Goal: Task Accomplishment & Management: Manage account settings

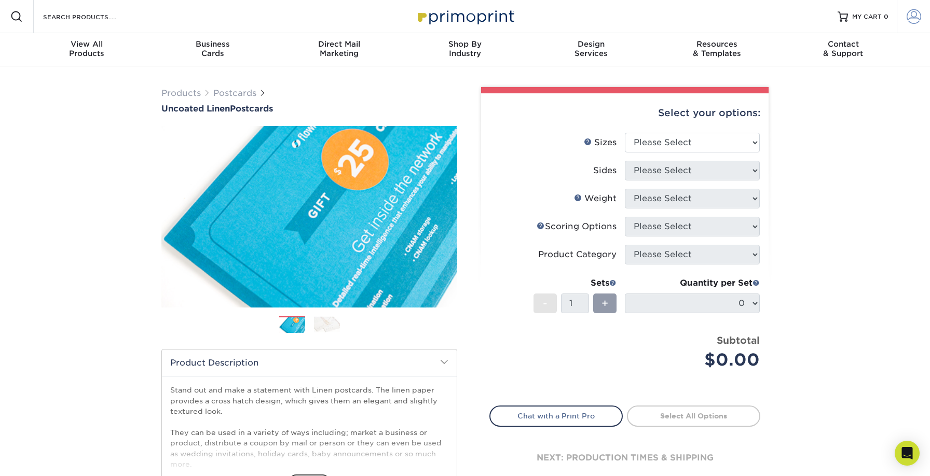
click at [913, 15] on span at bounding box center [914, 16] width 15 height 15
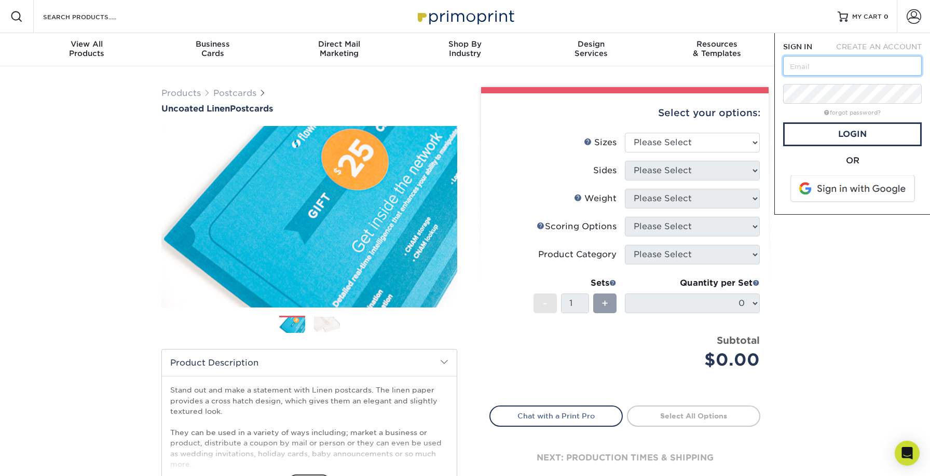
click at [819, 62] on input "text" at bounding box center [852, 66] width 139 height 20
type input "[PERSON_NAME][EMAIL_ADDRESS][DOMAIN_NAME]"
click at [791, 224] on div "Products Postcards Uncoated Linen Postcards Previous Next show more 100" at bounding box center [465, 329] width 930 height 527
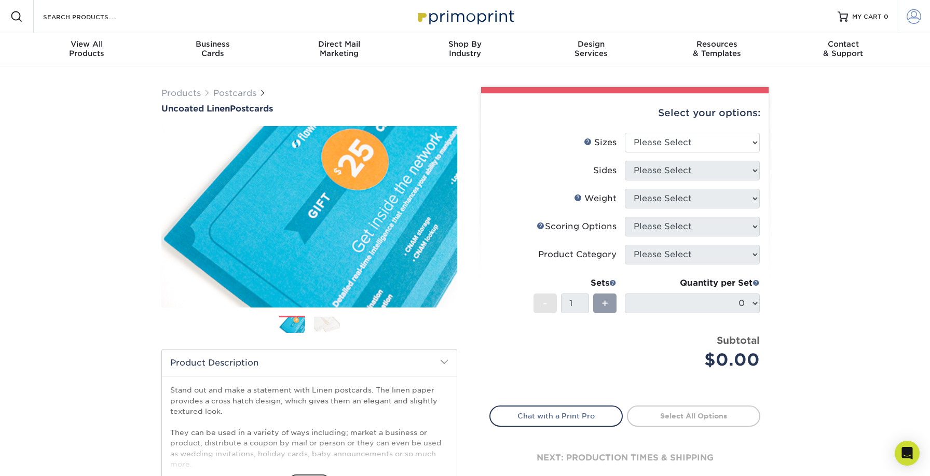
click at [913, 22] on span at bounding box center [914, 16] width 15 height 15
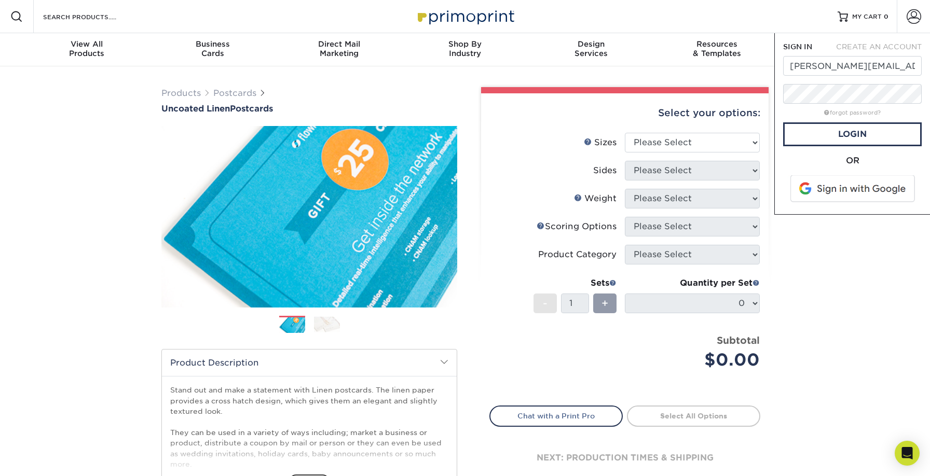
click at [786, 267] on div "Products Postcards Uncoated Linen Postcards Previous Next show more 100" at bounding box center [465, 329] width 930 height 527
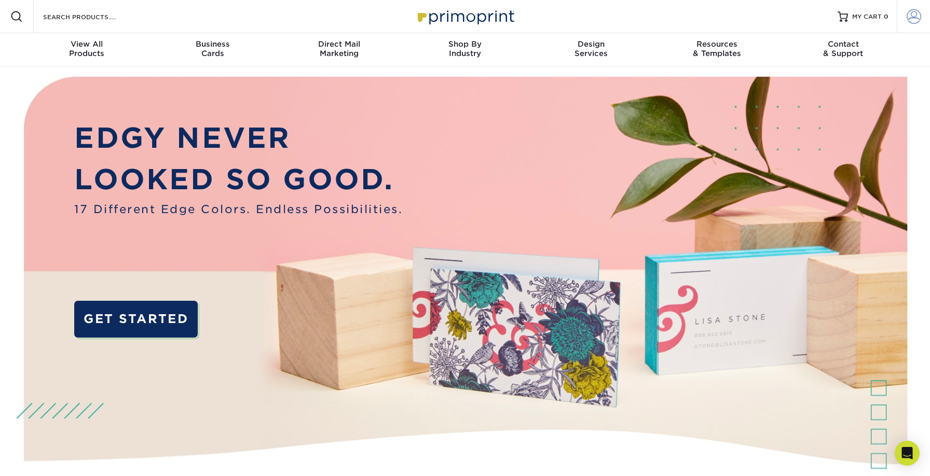
click at [913, 22] on span at bounding box center [914, 16] width 15 height 15
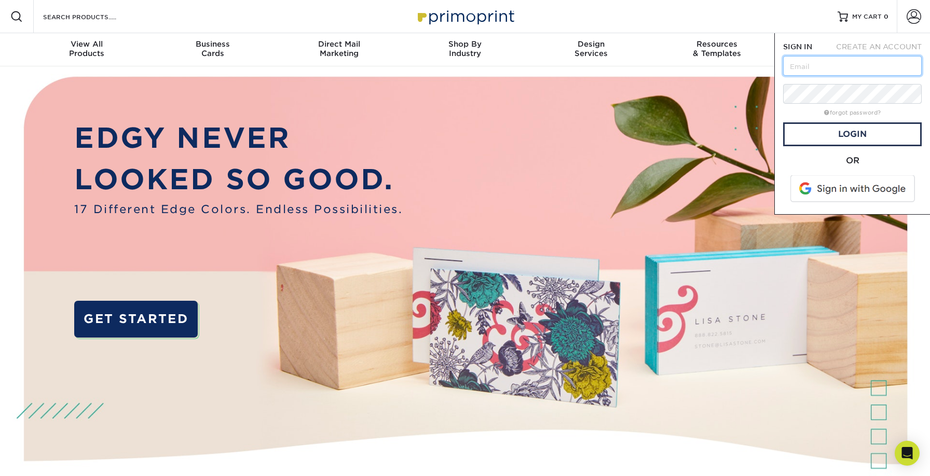
click at [853, 65] on input "text" at bounding box center [852, 66] width 139 height 20
click at [806, 185] on span at bounding box center [853, 188] width 132 height 27
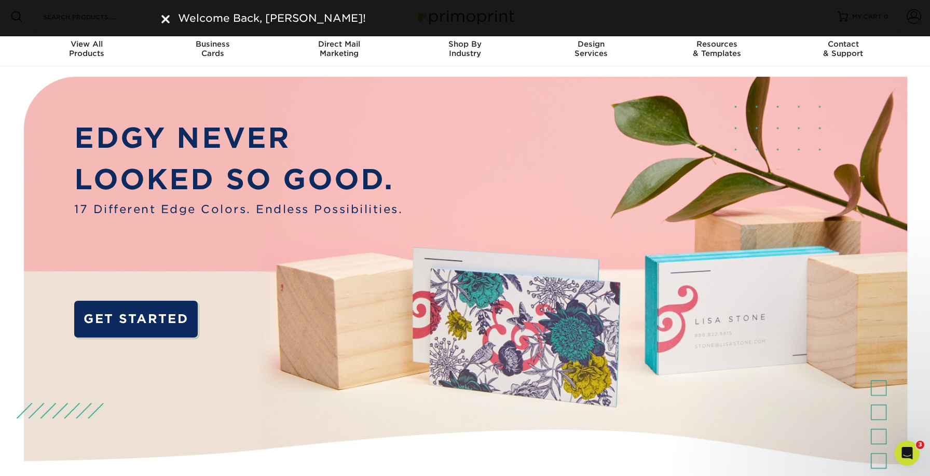
click at [170, 17] on div "Welcome Back, McKenzie!" at bounding box center [464, 18] width 607 height 16
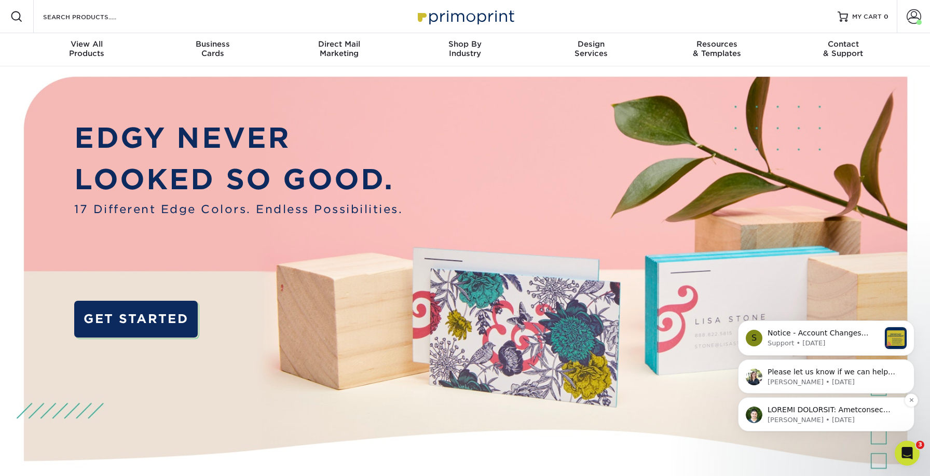
click at [838, 418] on p "Matthew • 1w ago" at bounding box center [834, 420] width 134 height 9
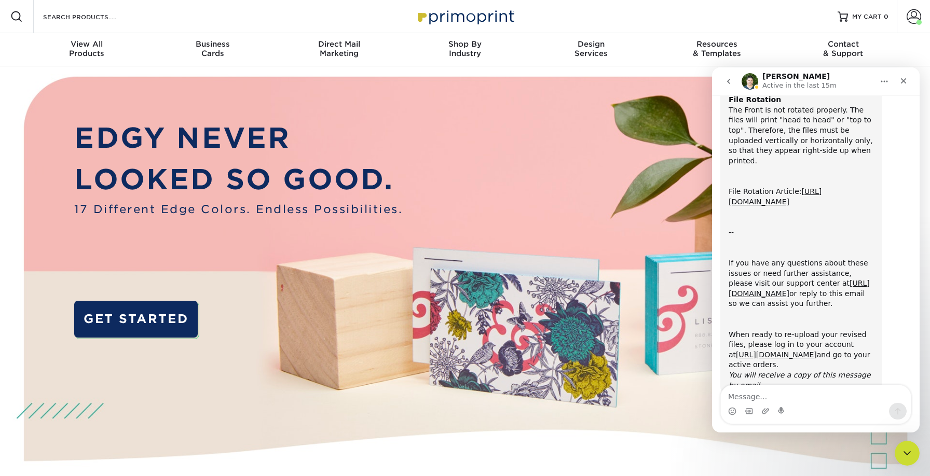
scroll to position [332, 0]
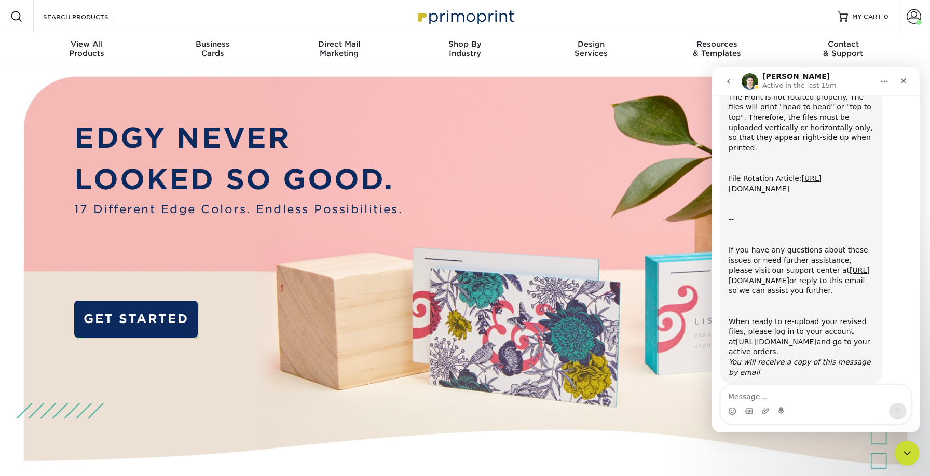
click at [758, 338] on link "[URL][DOMAIN_NAME]" at bounding box center [776, 342] width 81 height 8
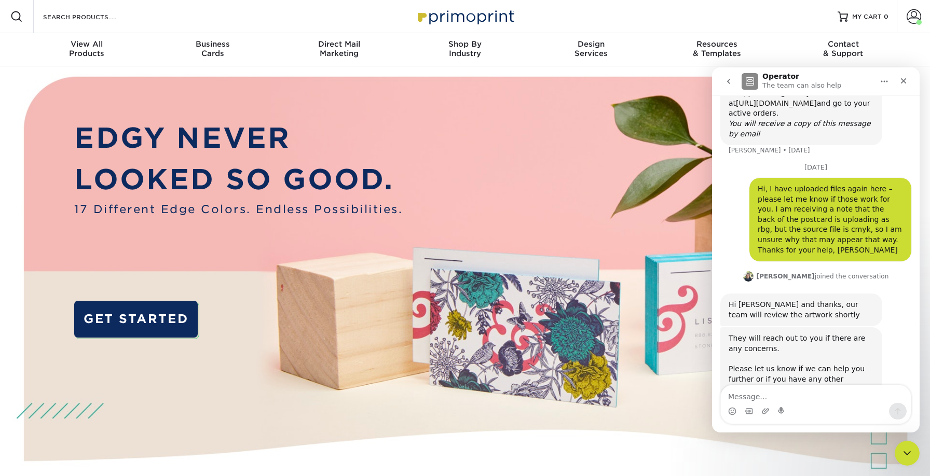
scroll to position [577, 0]
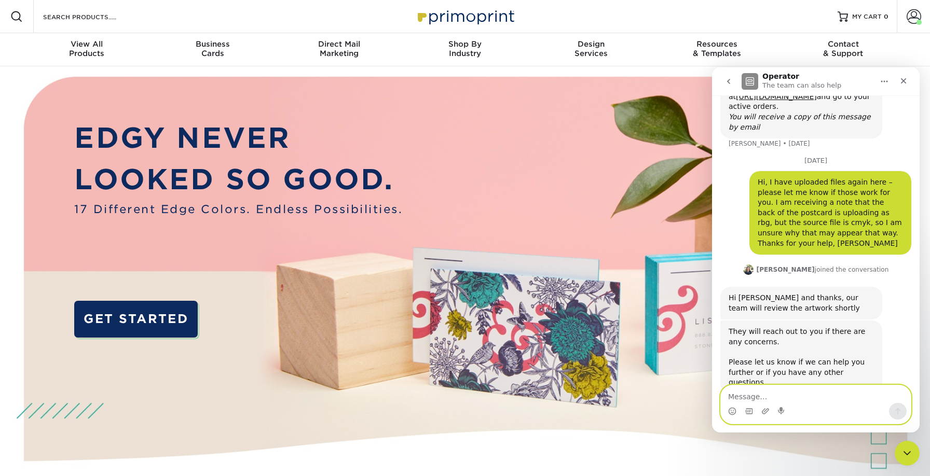
click at [740, 391] on textarea "Message…" at bounding box center [816, 395] width 190 height 18
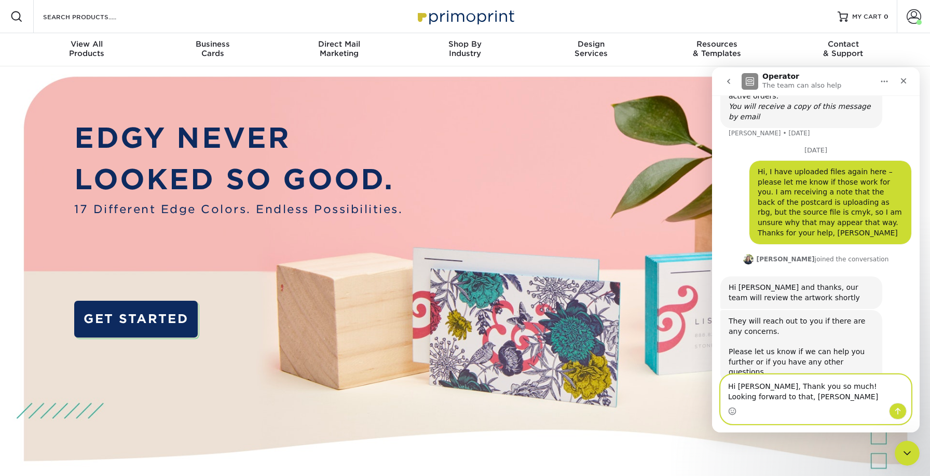
type textarea "Hi Irene, Thank you so much! Looking forward to that, McKenzie"
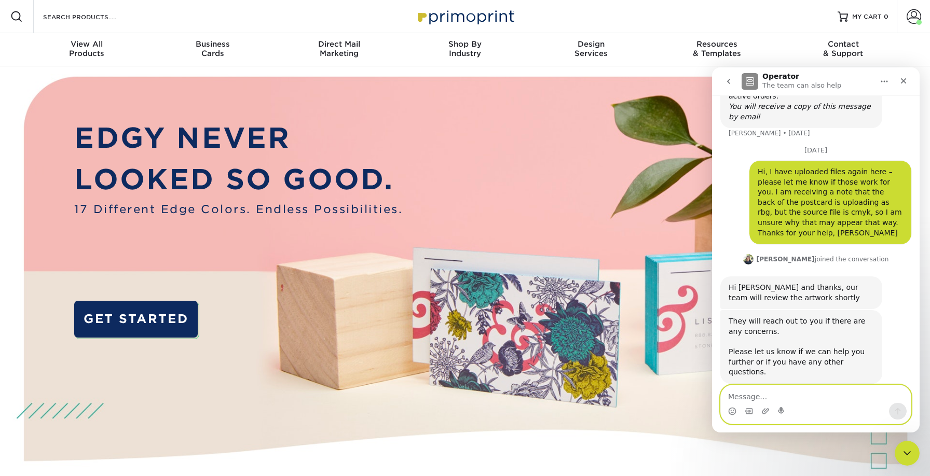
scroll to position [618, 0]
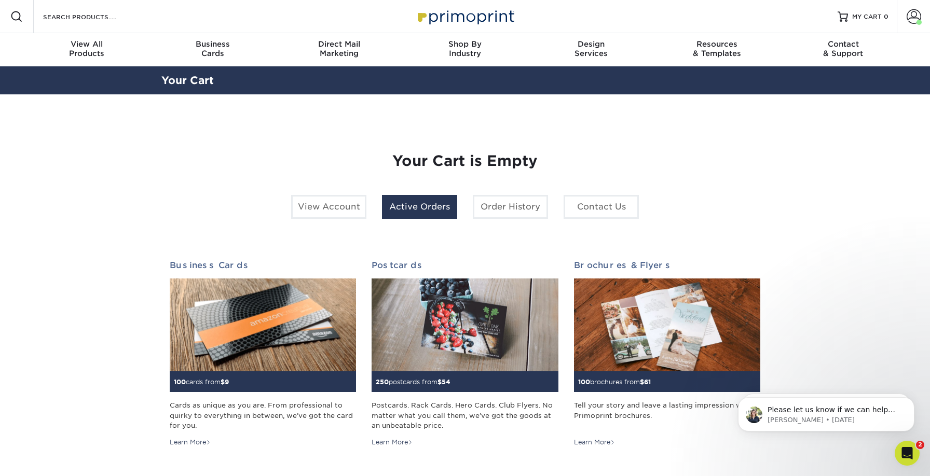
click at [404, 201] on link "Active Orders" at bounding box center [419, 207] width 75 height 24
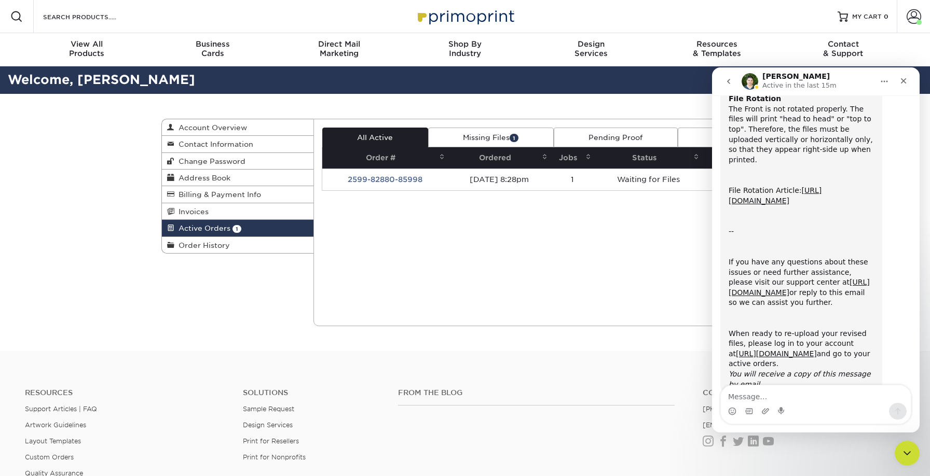
scroll to position [332, 0]
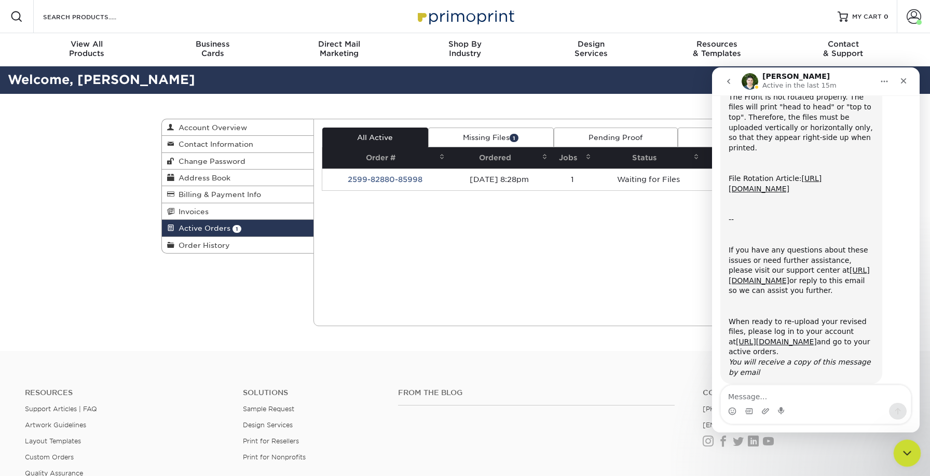
click at [908, 457] on icon "Close Intercom Messenger" at bounding box center [905, 452] width 12 height 12
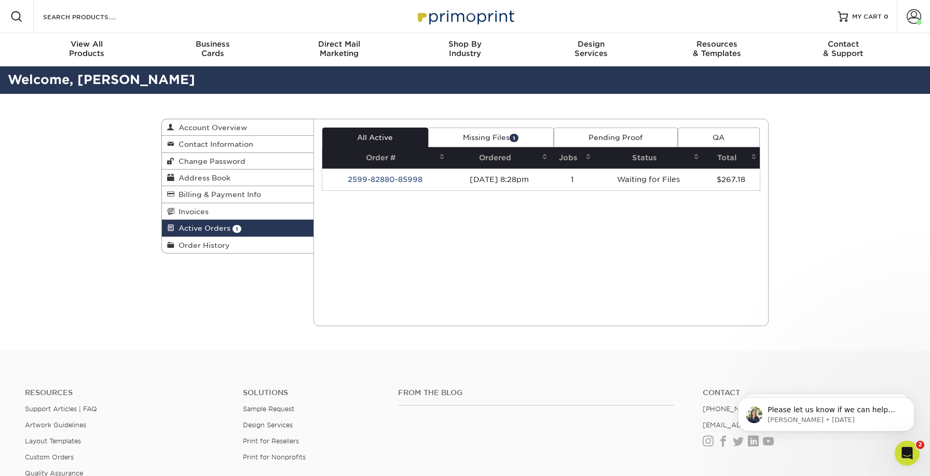
scroll to position [0, 0]
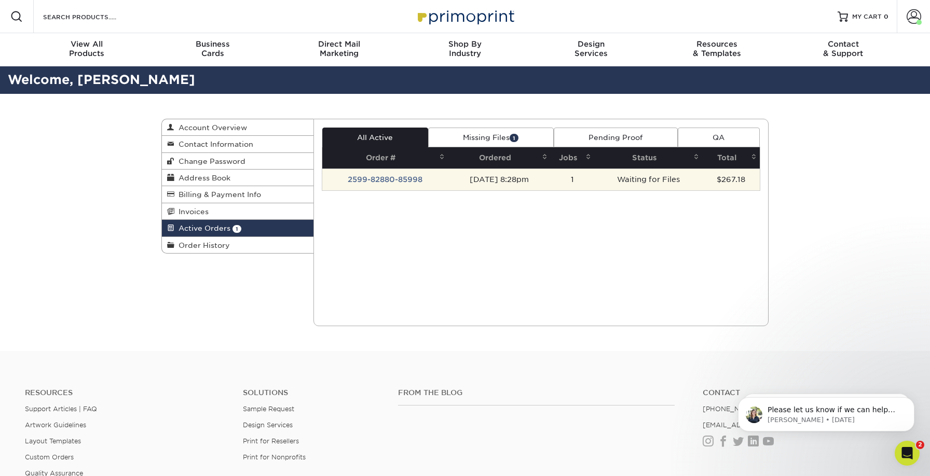
click at [668, 178] on td "Waiting for Files" at bounding box center [648, 180] width 108 height 22
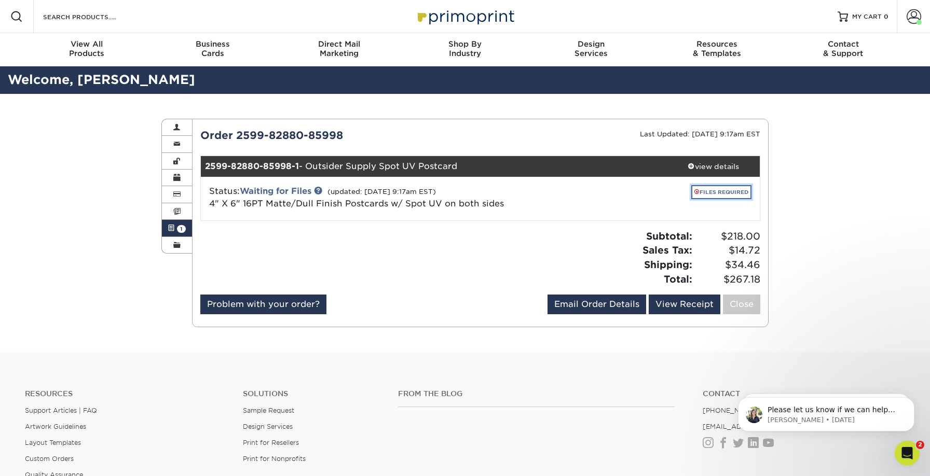
click at [710, 193] on link "FILES REQUIRED" at bounding box center [721, 192] width 60 height 14
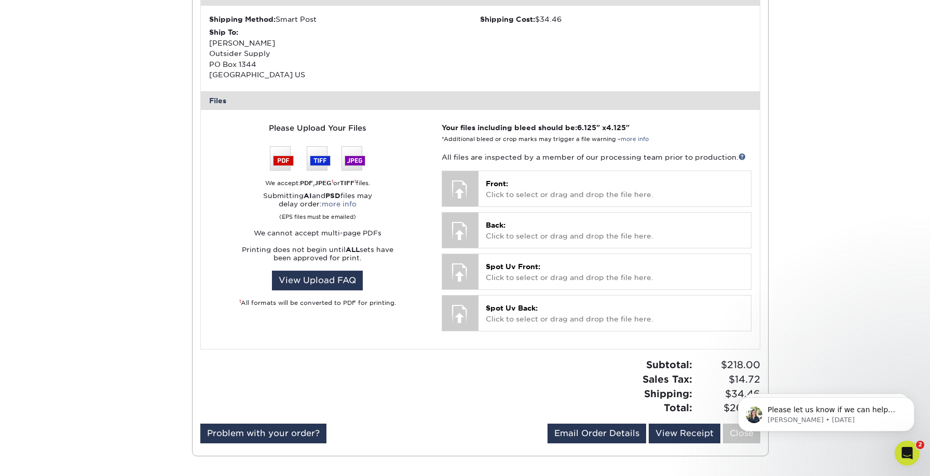
scroll to position [351, 0]
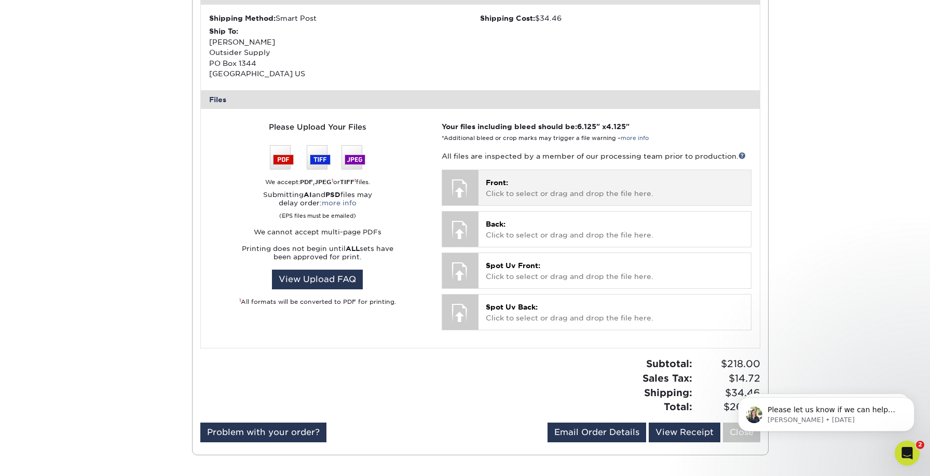
click at [471, 182] on div at bounding box center [460, 188] width 36 height 36
click at [523, 192] on p "Front: Click to select or drag and drop the file here." at bounding box center [615, 187] width 258 height 21
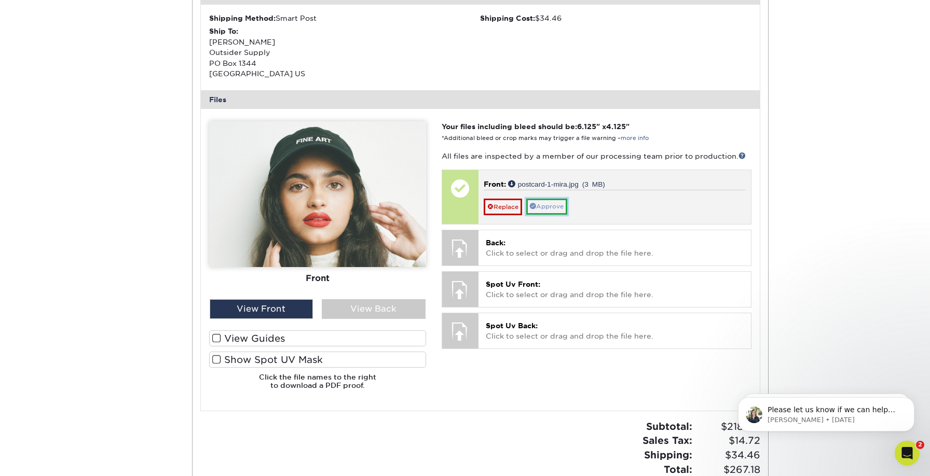
click at [555, 207] on link "Approve" at bounding box center [546, 207] width 41 height 16
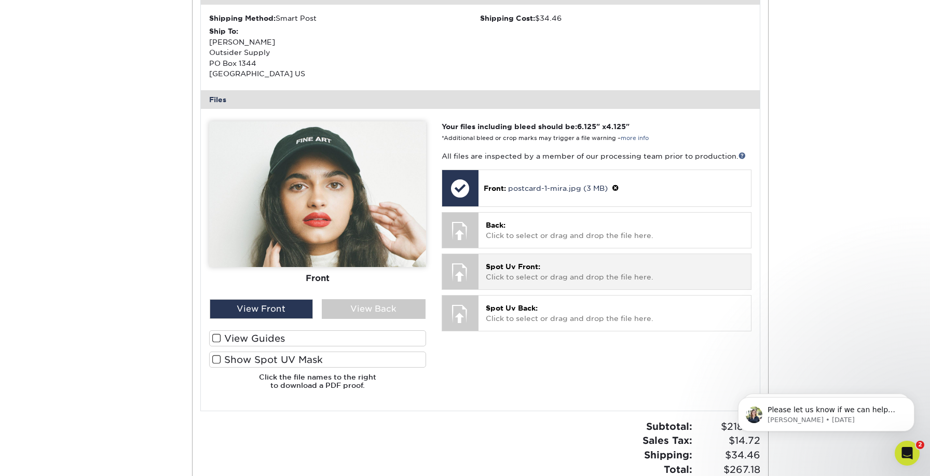
click at [459, 275] on div at bounding box center [460, 272] width 36 height 36
click at [507, 265] on span "Spot Uv Front:" at bounding box center [513, 267] width 54 height 8
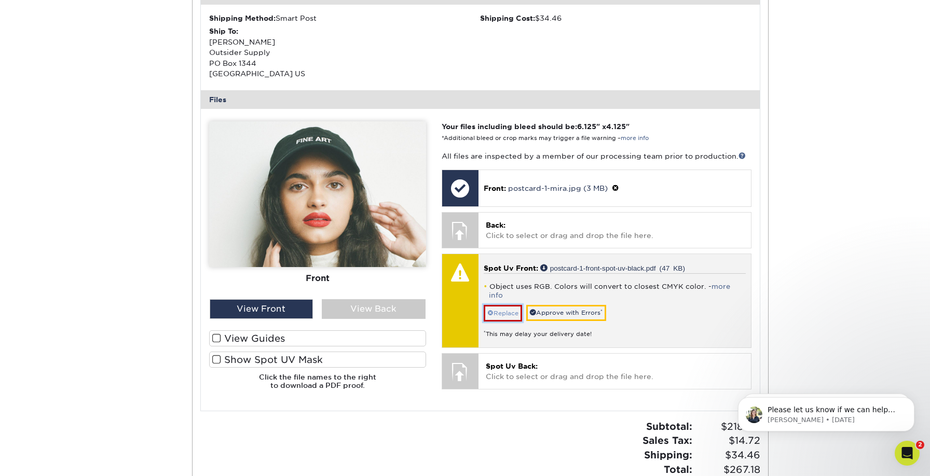
click at [512, 309] on link "Replace" at bounding box center [503, 313] width 38 height 17
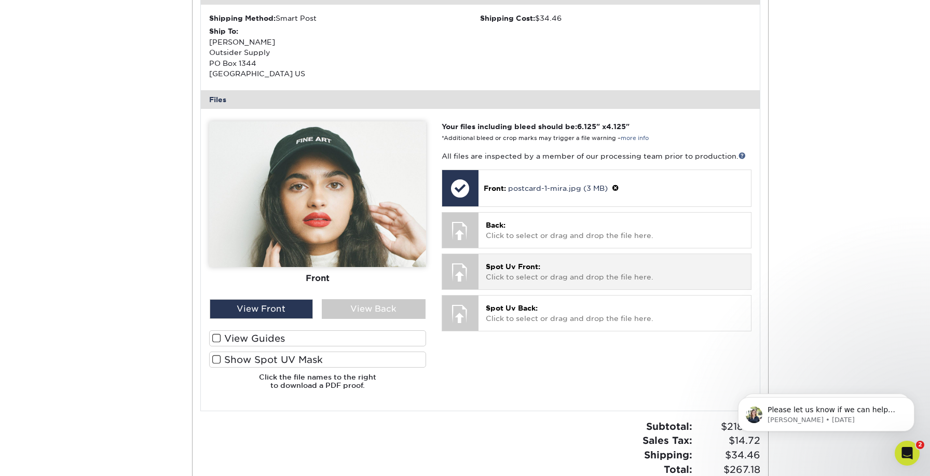
click at [503, 269] on span "Spot Uv Front:" at bounding box center [513, 267] width 54 height 8
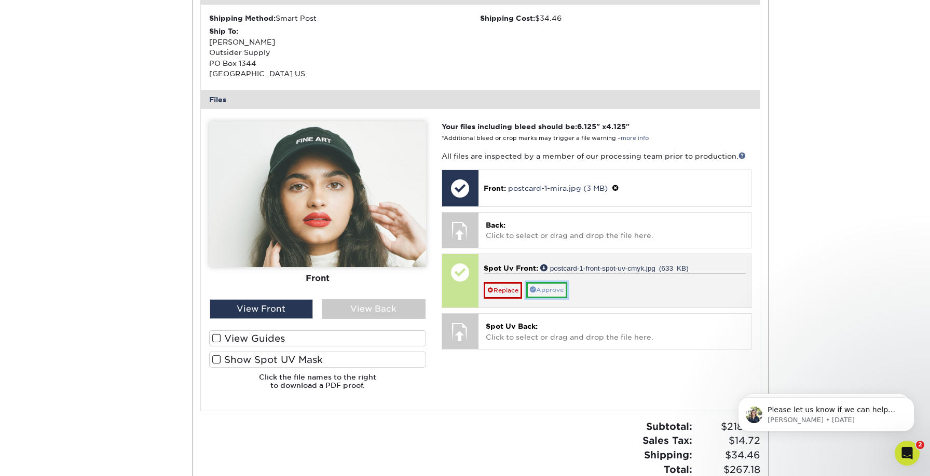
click at [553, 294] on link "Approve" at bounding box center [546, 290] width 41 height 16
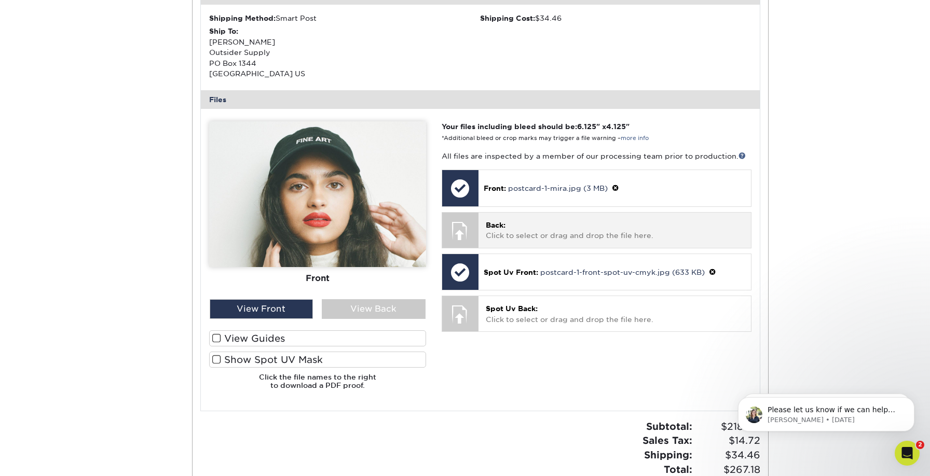
click at [465, 236] on div at bounding box center [460, 231] width 36 height 36
click at [498, 224] on span "Back:" at bounding box center [496, 225] width 20 height 8
click at [492, 224] on span "Back:" at bounding box center [496, 225] width 20 height 8
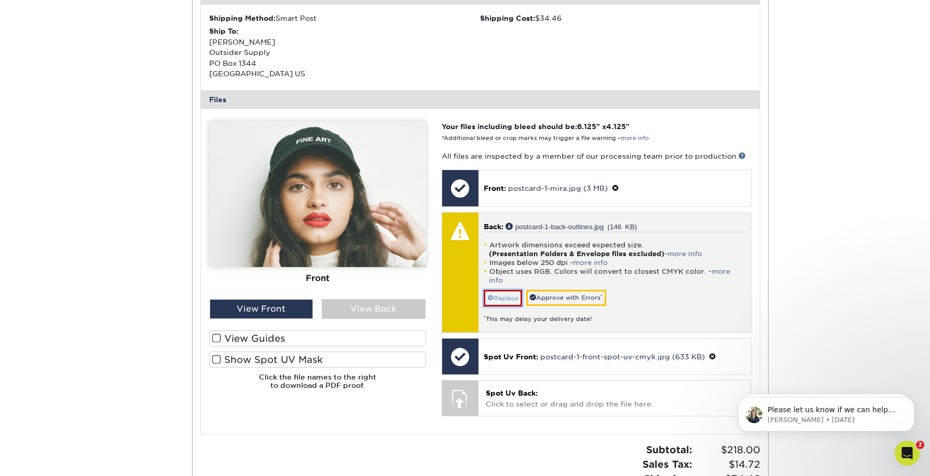
click at [509, 290] on link "Replace" at bounding box center [503, 298] width 38 height 17
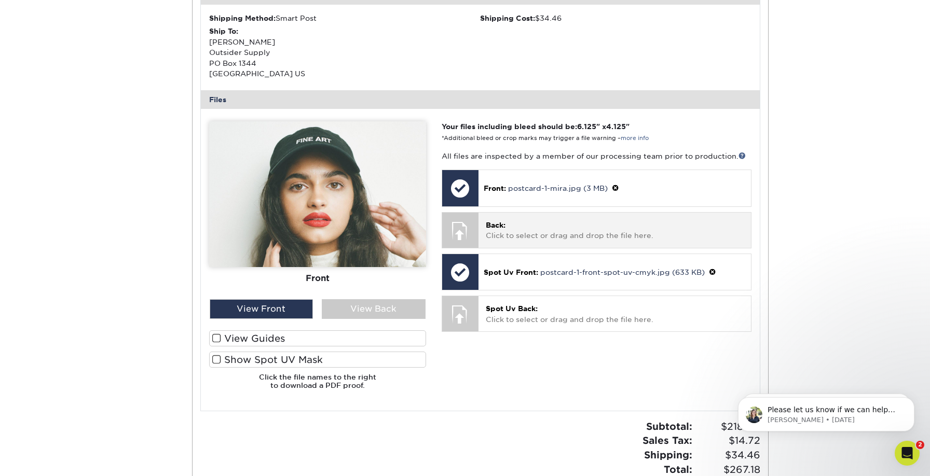
click at [498, 223] on span "Back:" at bounding box center [496, 225] width 20 height 8
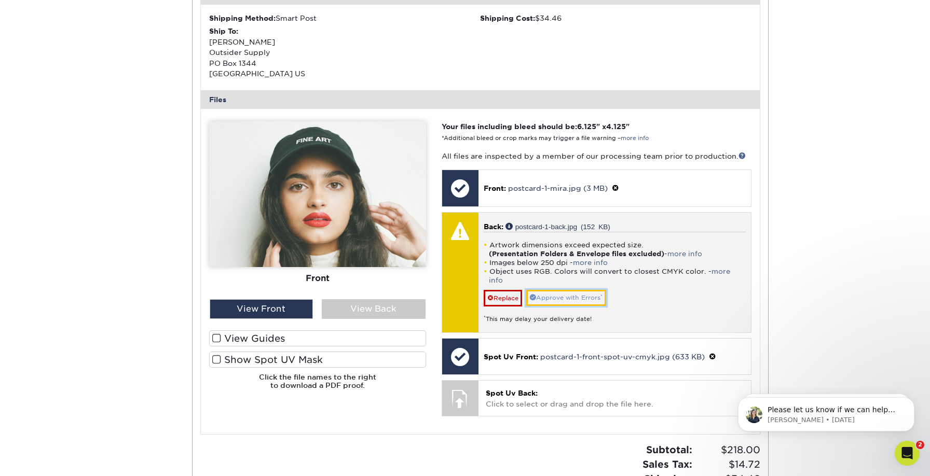
click at [580, 290] on link "Approve with Errors *" at bounding box center [566, 298] width 80 height 16
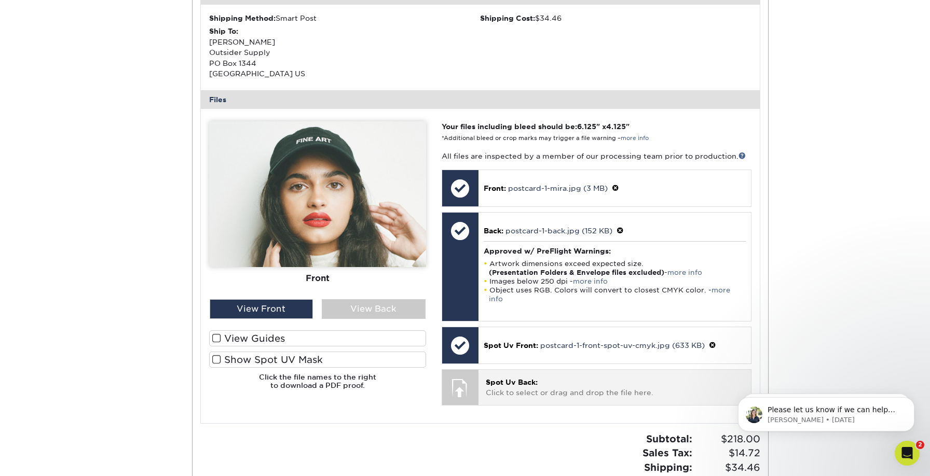
click at [493, 378] on span "Spot Uv Back:" at bounding box center [512, 382] width 52 height 8
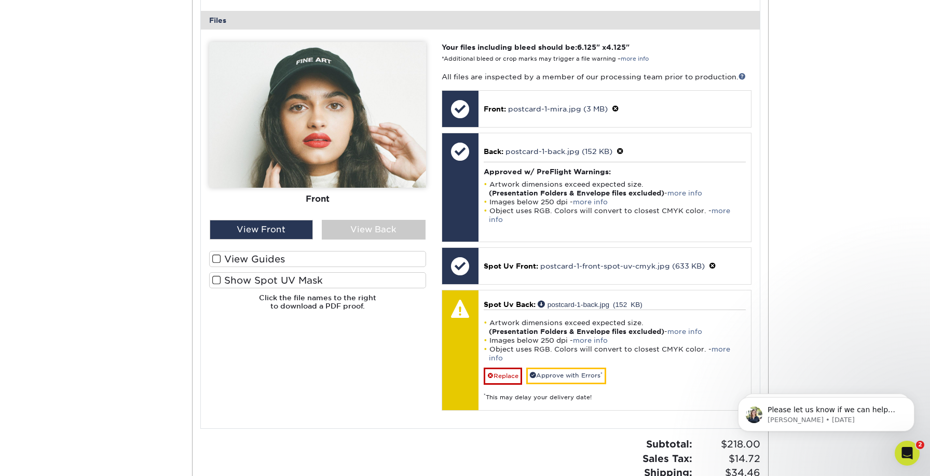
scroll to position [431, 0]
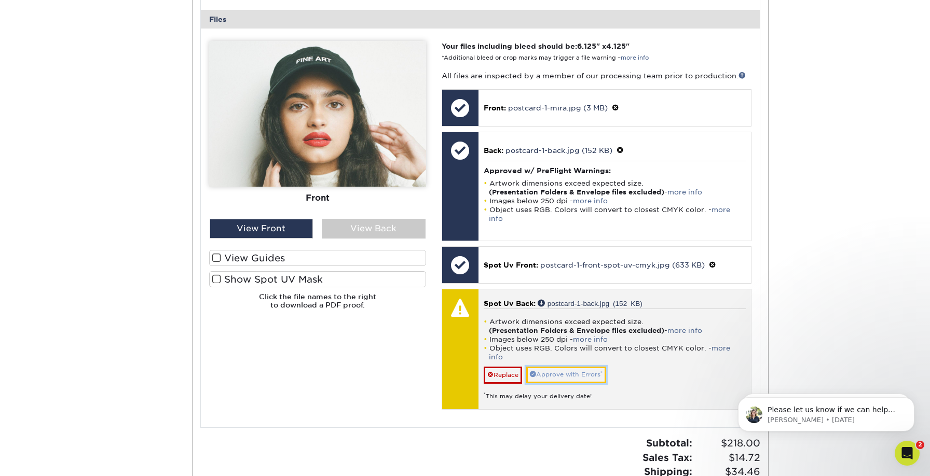
click at [583, 367] on link "Approve with Errors *" at bounding box center [566, 375] width 80 height 16
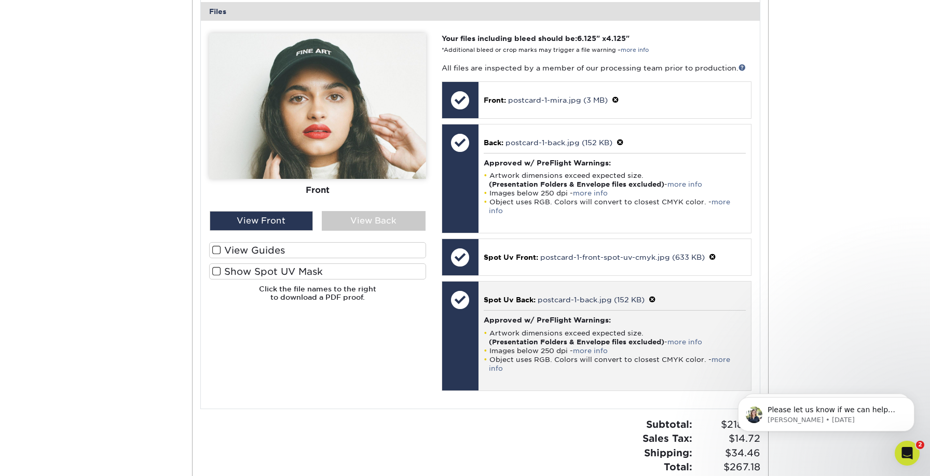
scroll to position [442, 0]
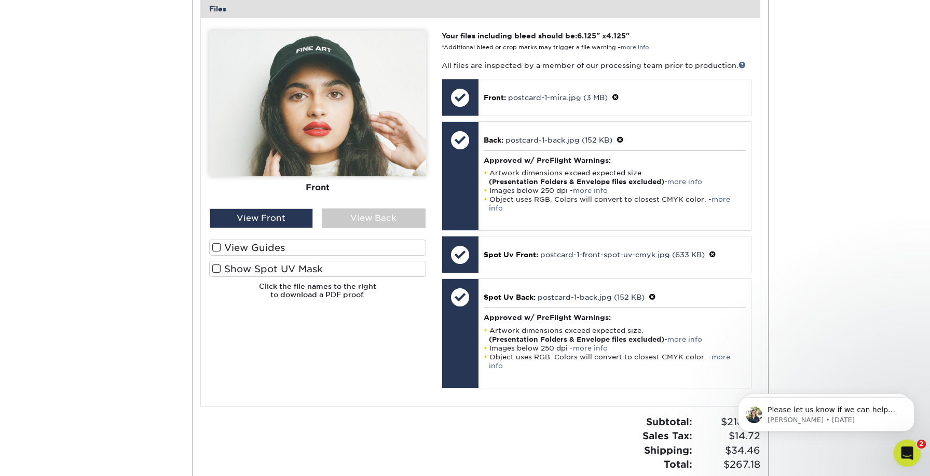
click at [911, 458] on div "Open Intercom Messenger" at bounding box center [905, 452] width 34 height 34
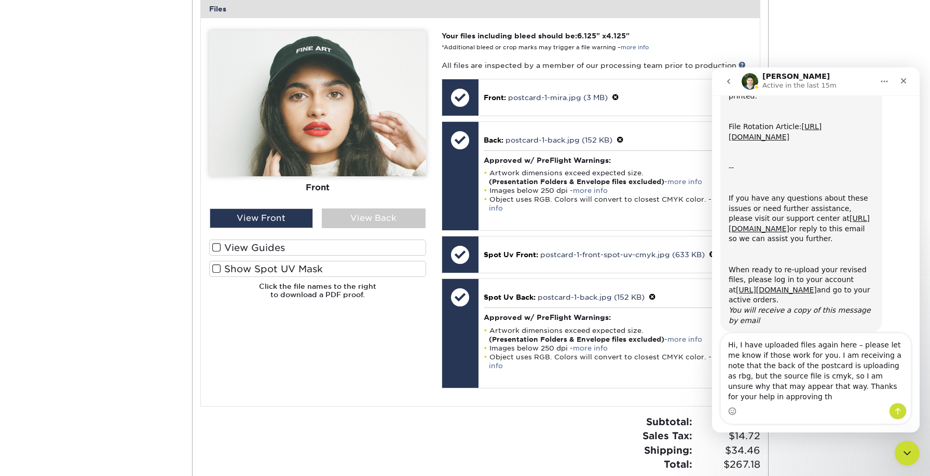
scroll to position [373, 0]
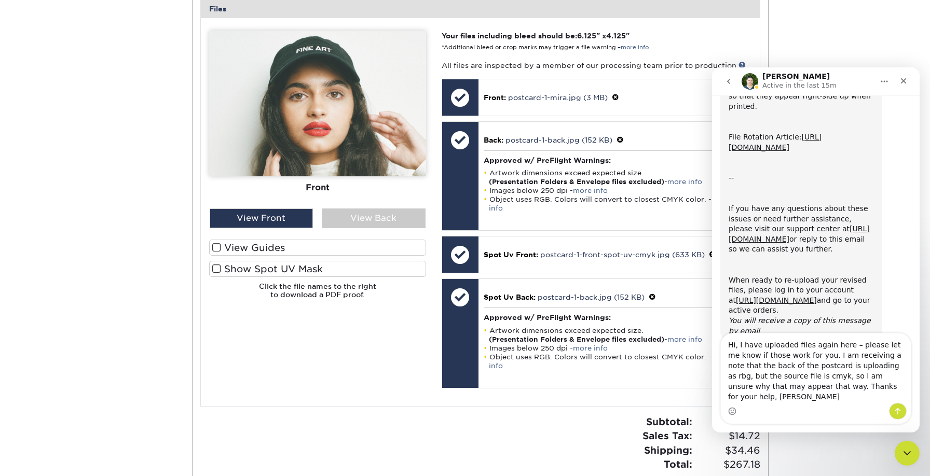
type textarea "Hi, I have uploaded files again here – please let me know if those work for you…"
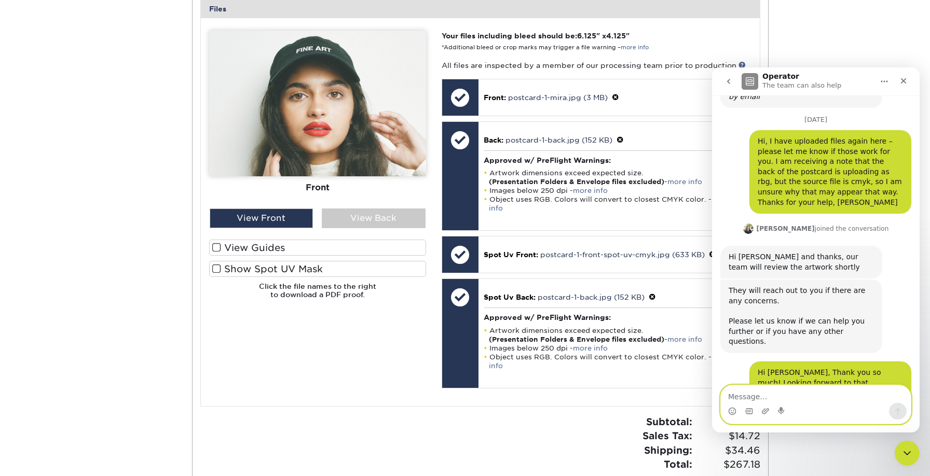
scroll to position [639, 0]
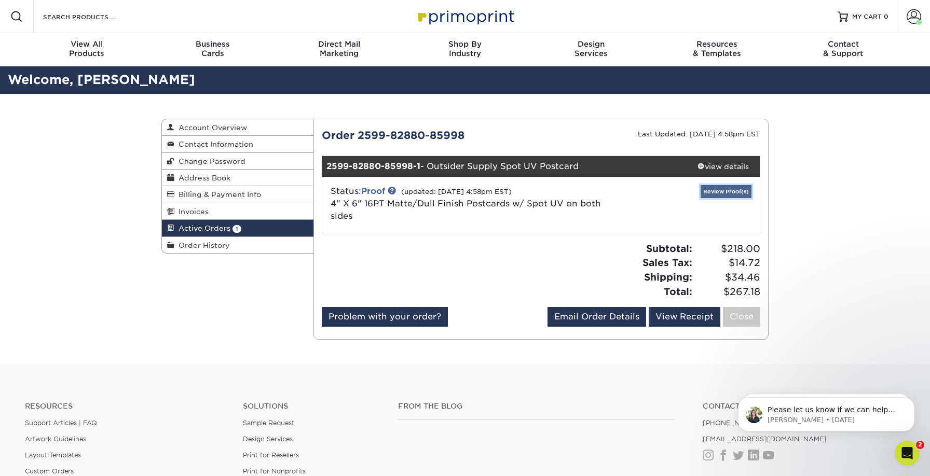
click at [718, 193] on link "Review Proof(s)" at bounding box center [726, 191] width 51 height 13
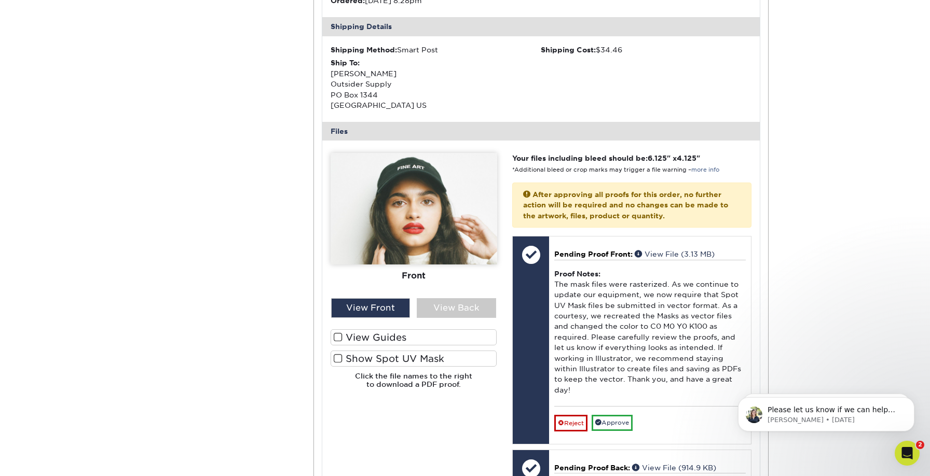
scroll to position [334, 0]
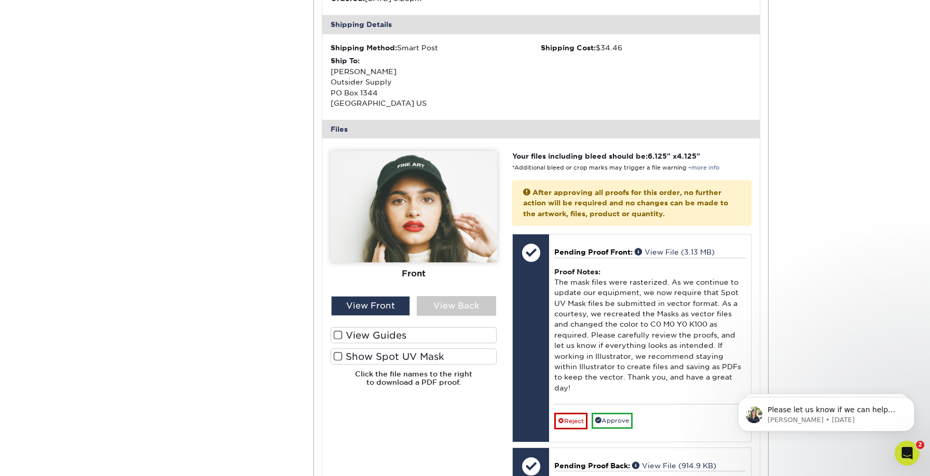
click at [335, 359] on span at bounding box center [338, 357] width 9 height 10
click at [0, 0] on input "Show Spot UV Mask" at bounding box center [0, 0] width 0 height 0
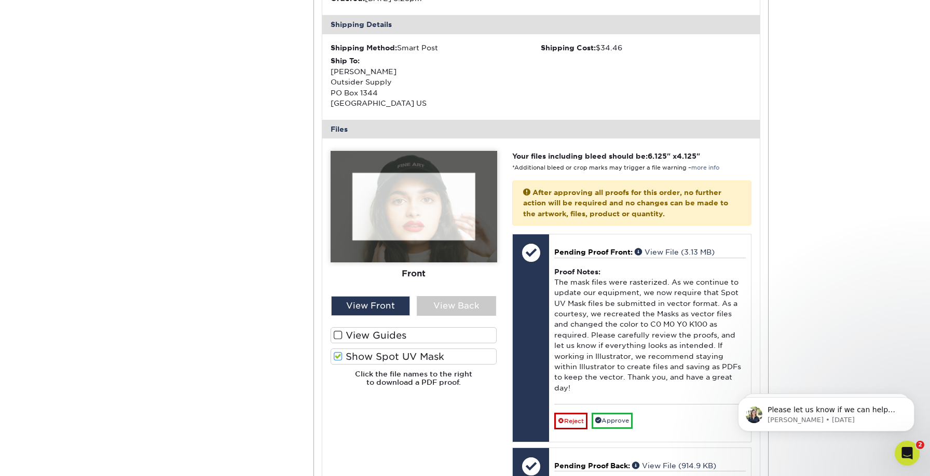
click at [338, 355] on span at bounding box center [338, 357] width 9 height 10
click at [0, 0] on input "Show Spot UV Mask" at bounding box center [0, 0] width 0 height 0
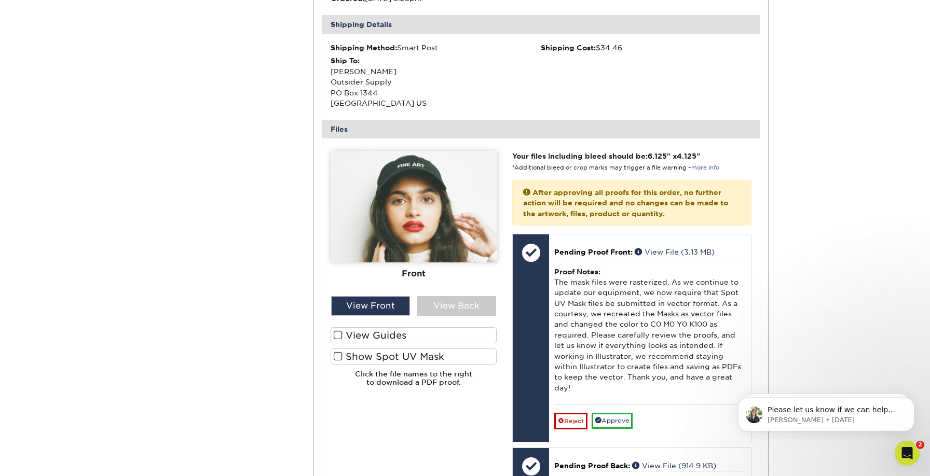
click at [340, 336] on span at bounding box center [338, 336] width 9 height 10
click at [0, 0] on input "View Guides" at bounding box center [0, 0] width 0 height 0
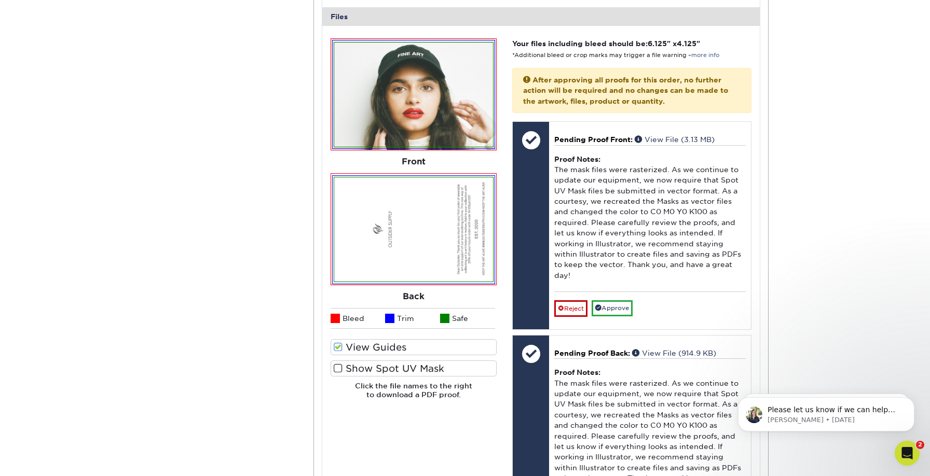
scroll to position [406, 0]
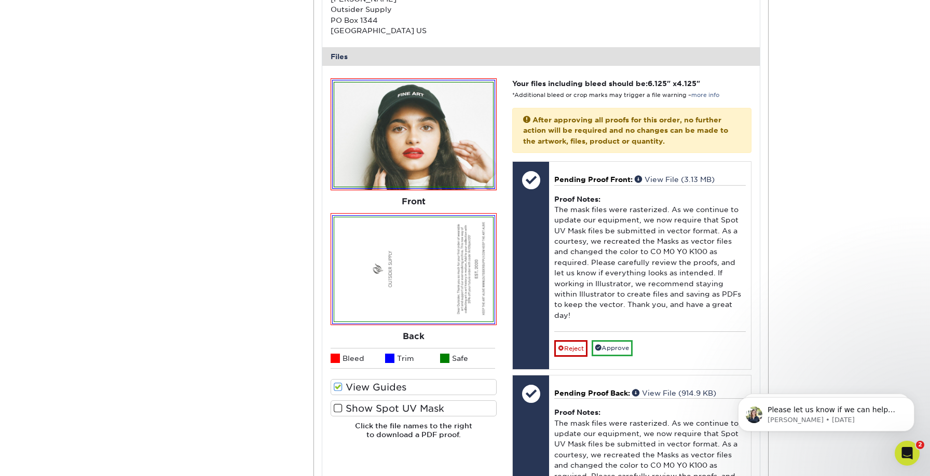
click at [336, 411] on span at bounding box center [338, 409] width 9 height 10
click at [0, 0] on input "Show Spot UV Mask" at bounding box center [0, 0] width 0 height 0
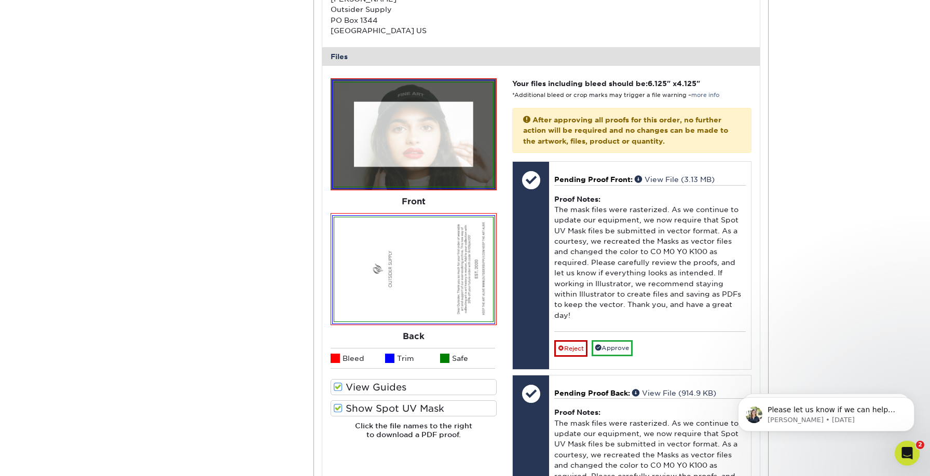
click at [336, 409] on span at bounding box center [338, 409] width 9 height 10
click at [0, 0] on input "Show Spot UV Mask" at bounding box center [0, 0] width 0 height 0
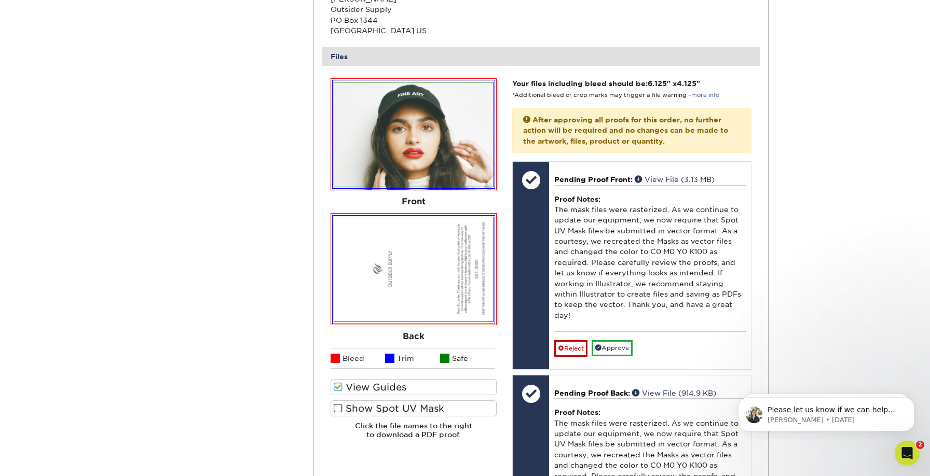
click at [336, 409] on span at bounding box center [338, 409] width 9 height 10
click at [0, 0] on input "Show Spot UV Mask" at bounding box center [0, 0] width 0 height 0
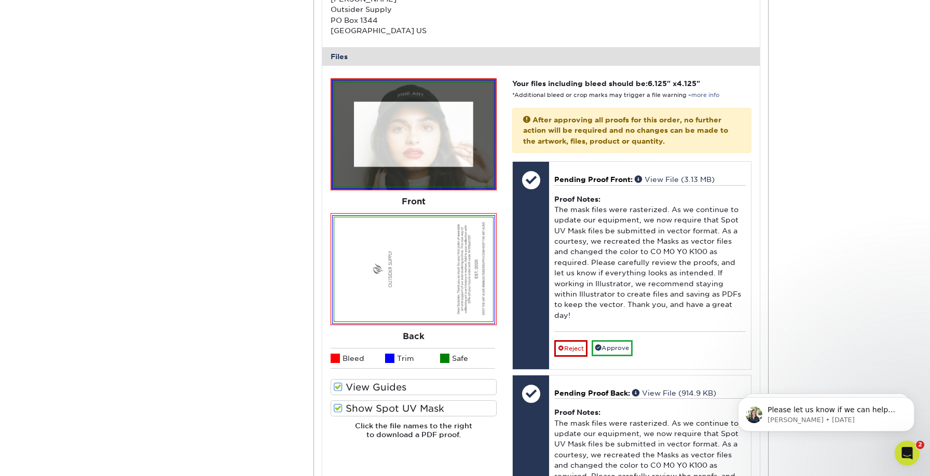
click at [336, 409] on span at bounding box center [338, 409] width 9 height 10
click at [0, 0] on input "Show Spot UV Mask" at bounding box center [0, 0] width 0 height 0
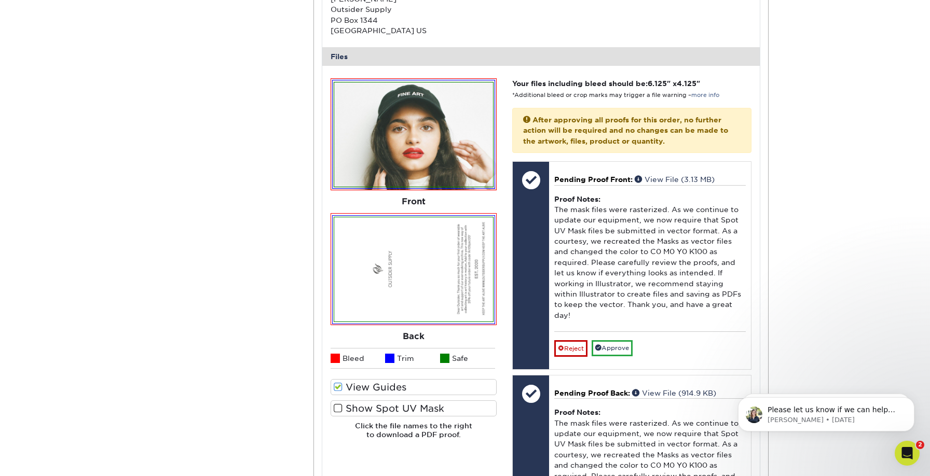
click at [339, 409] on span at bounding box center [338, 409] width 9 height 10
click at [0, 0] on input "Show Spot UV Mask" at bounding box center [0, 0] width 0 height 0
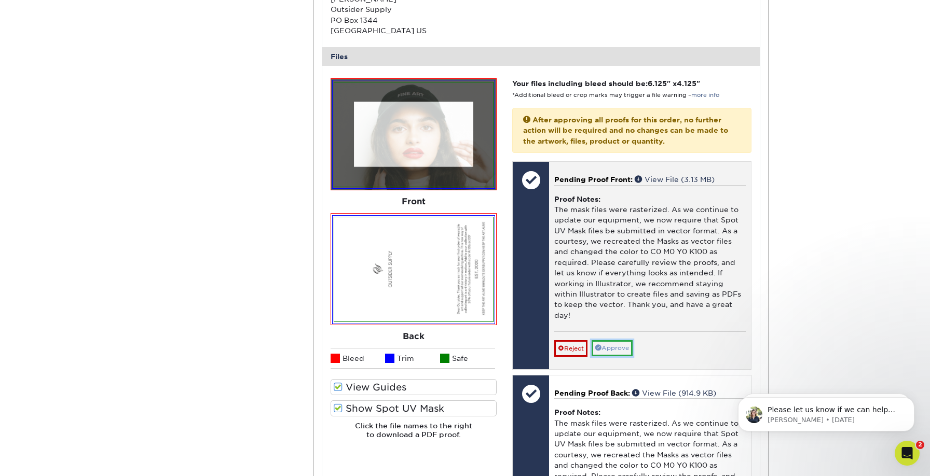
click at [633, 340] on link "Approve" at bounding box center [612, 348] width 41 height 16
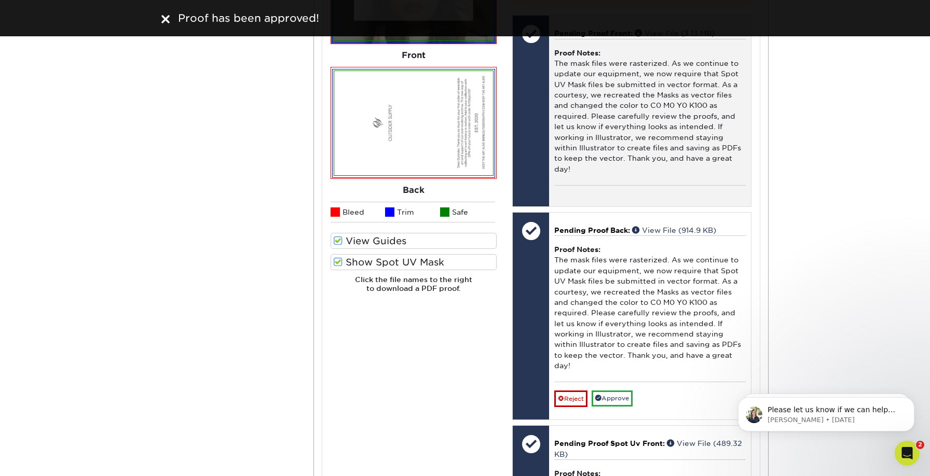
scroll to position [555, 0]
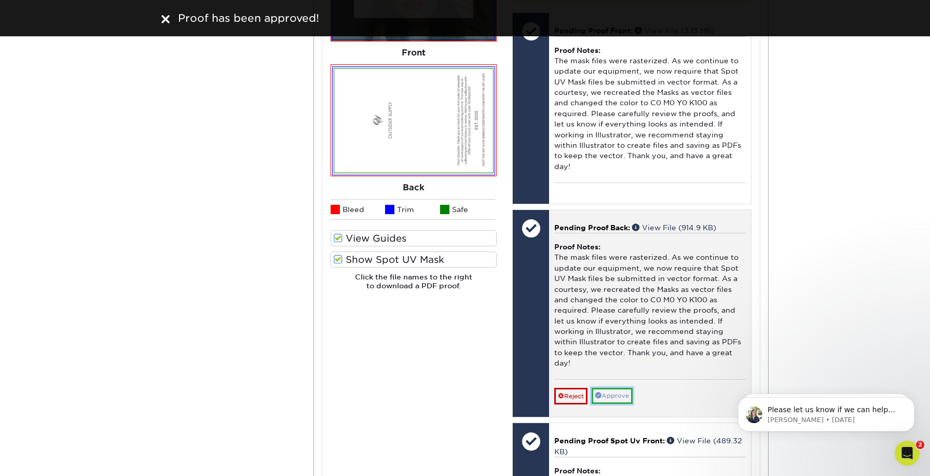
click at [620, 388] on link "Approve" at bounding box center [612, 396] width 41 height 16
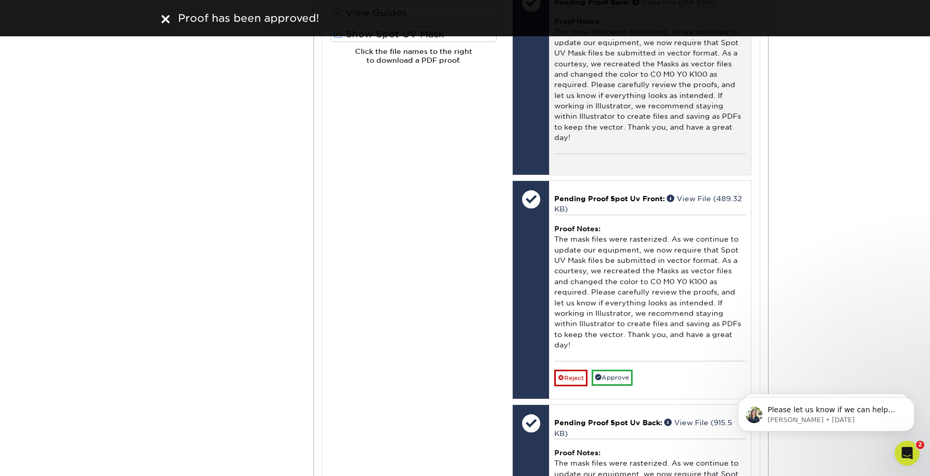
scroll to position [782, 0]
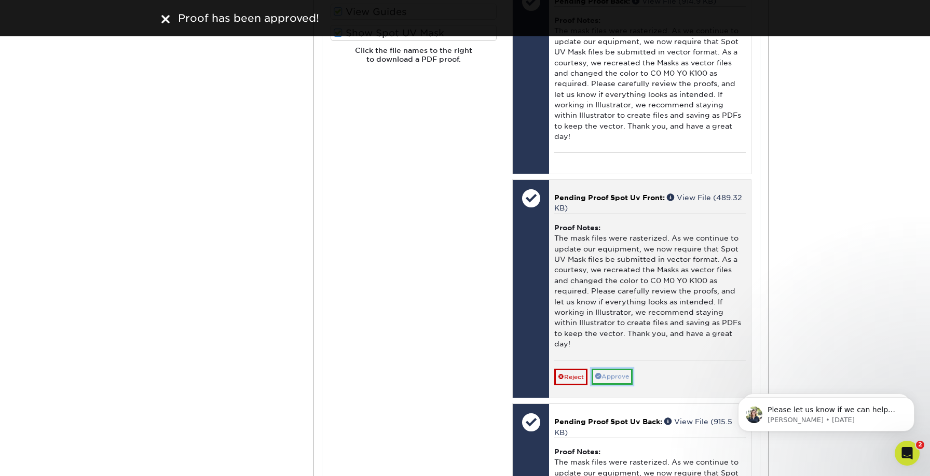
click at [620, 369] on link "Approve" at bounding box center [612, 377] width 41 height 16
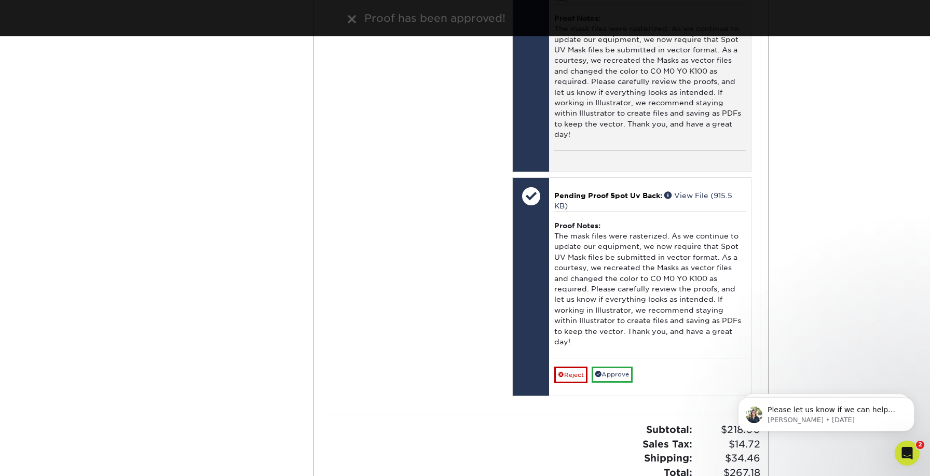
scroll to position [999, 0]
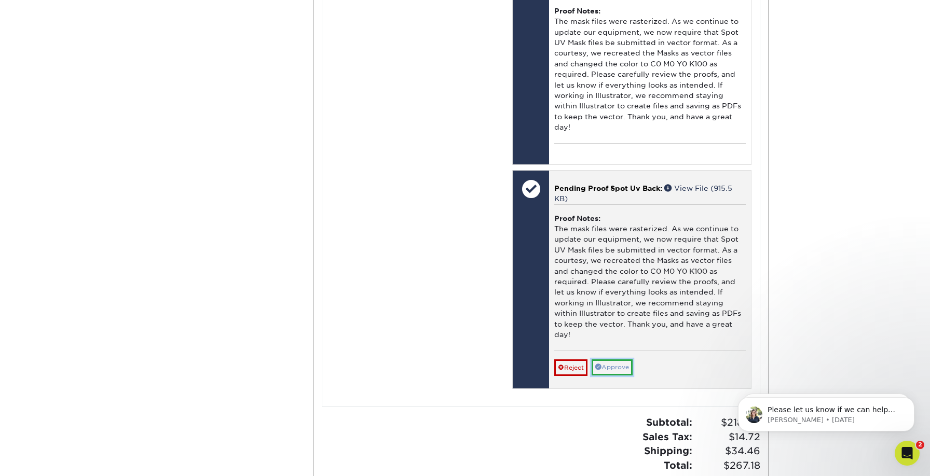
click at [621, 360] on link "Approve" at bounding box center [612, 368] width 41 height 16
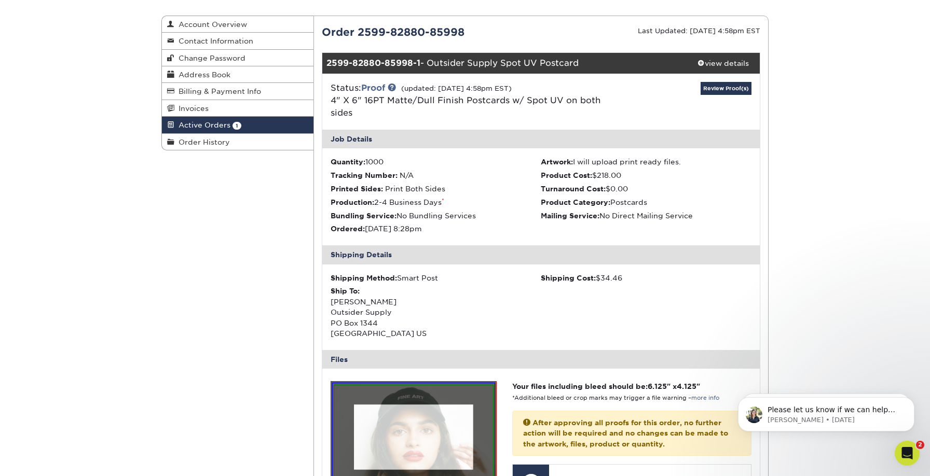
scroll to position [0, 0]
